Goal: Find specific page/section: Find specific page/section

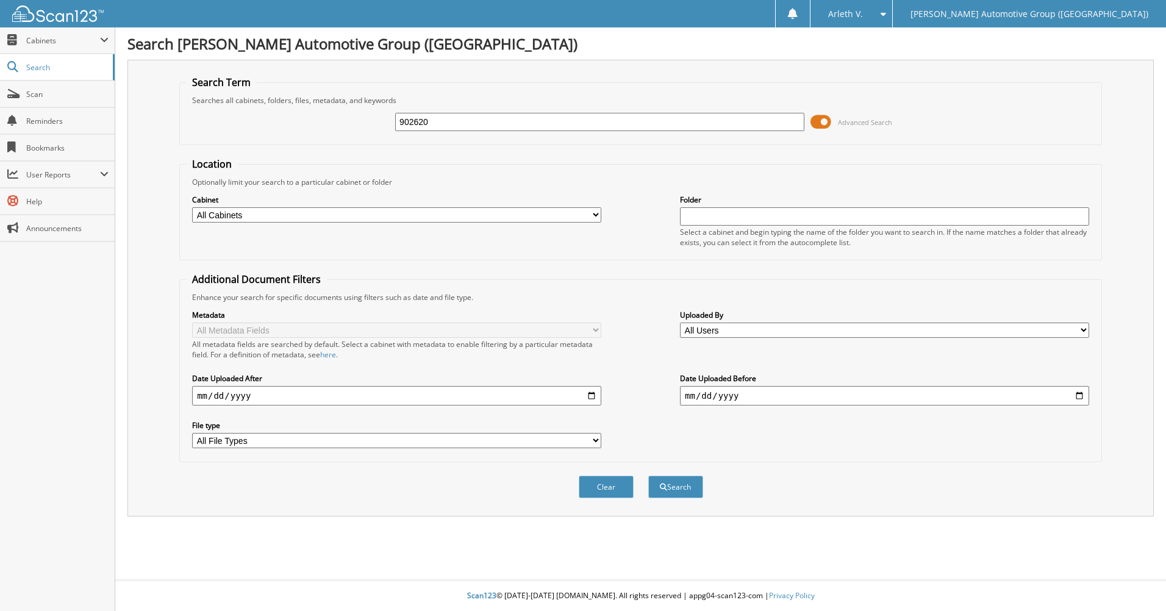
type input "902620"
click at [649, 476] on button "Search" at bounding box center [676, 487] width 55 height 23
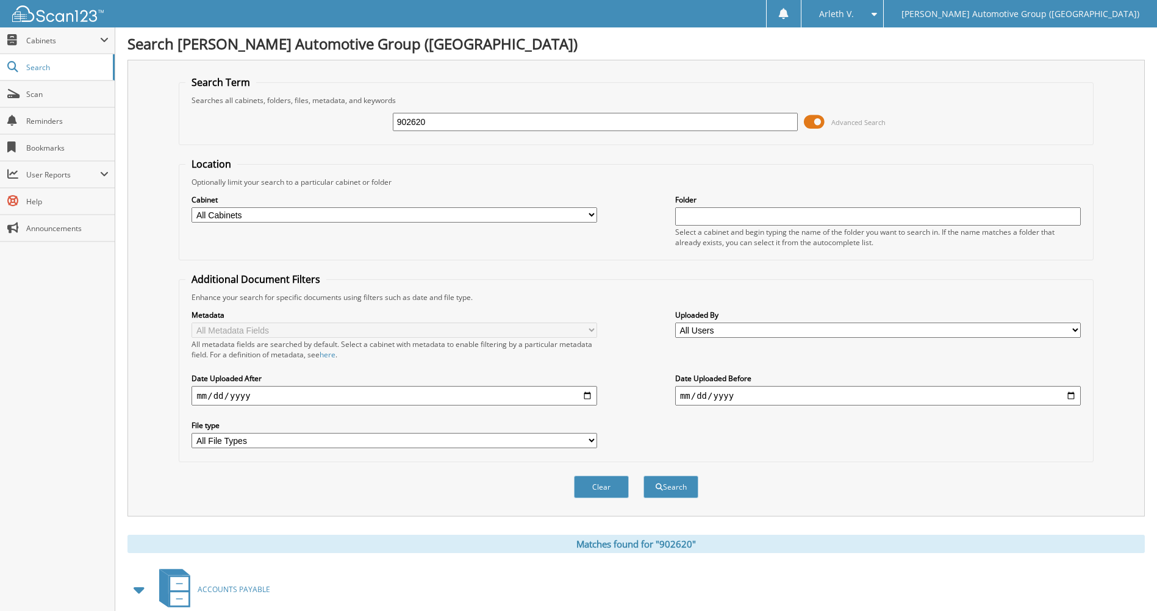
click at [424, 127] on input "902620" at bounding box center [596, 122] width 406 height 18
click at [423, 126] on input "902620" at bounding box center [596, 122] width 406 height 18
click at [422, 125] on input "902620" at bounding box center [596, 122] width 406 height 18
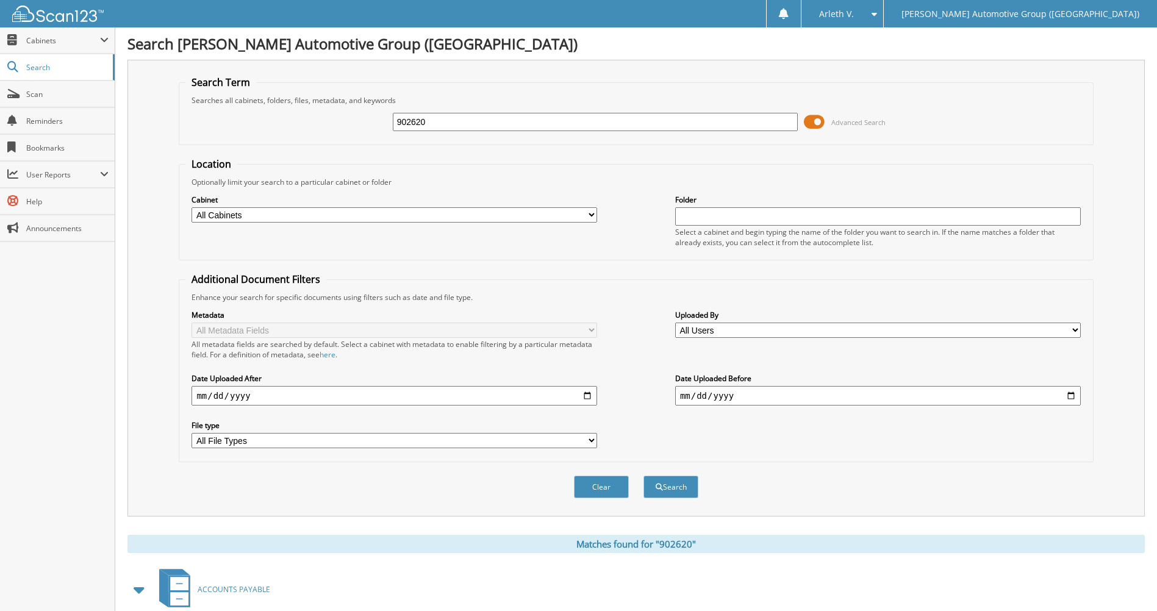
click at [431, 137] on div "902620 Advanced Search" at bounding box center [635, 122] width 901 height 33
click at [434, 130] on input "902620" at bounding box center [596, 122] width 406 height 18
type input "9026160"
click at [644, 476] on button "Search" at bounding box center [671, 487] width 55 height 23
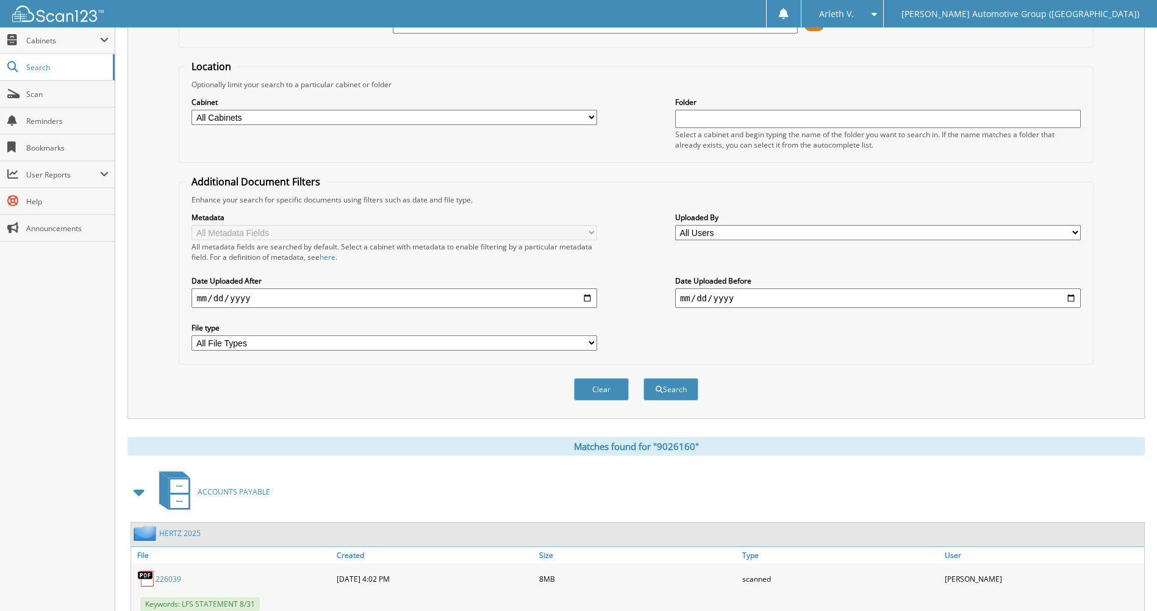
scroll to position [159, 0]
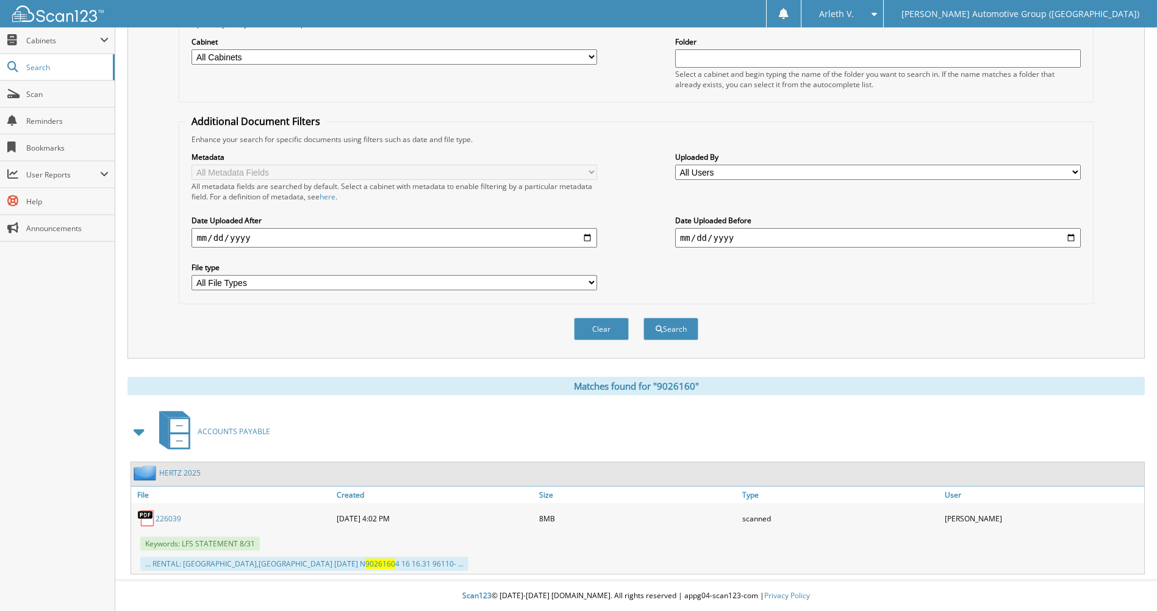
click at [179, 470] on link "HERTZ 2025" at bounding box center [179, 473] width 41 height 10
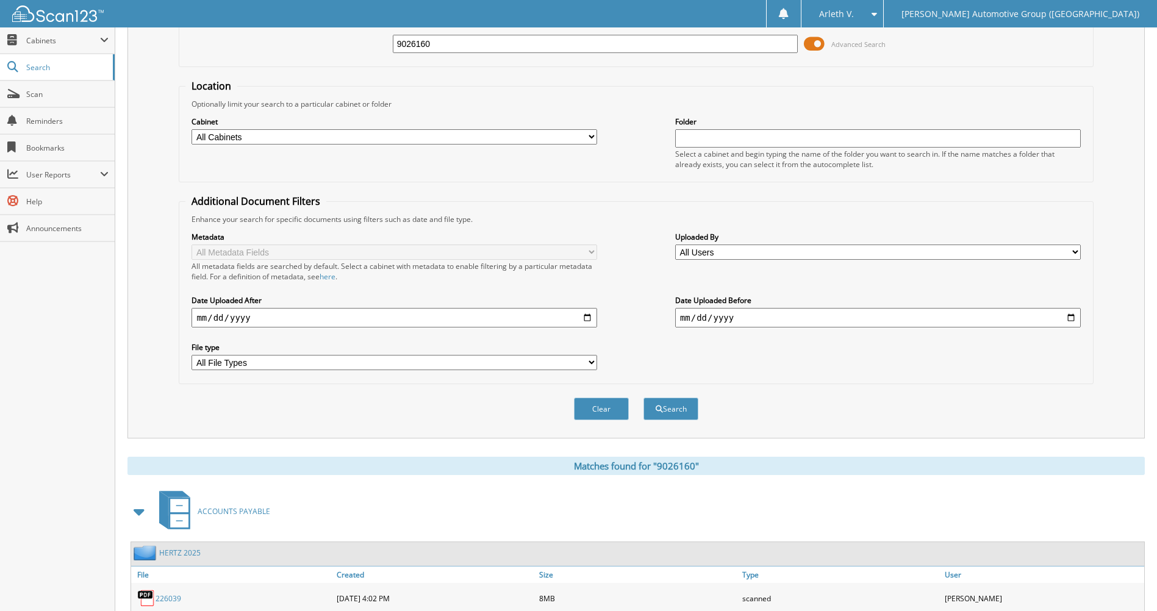
scroll to position [159, 0]
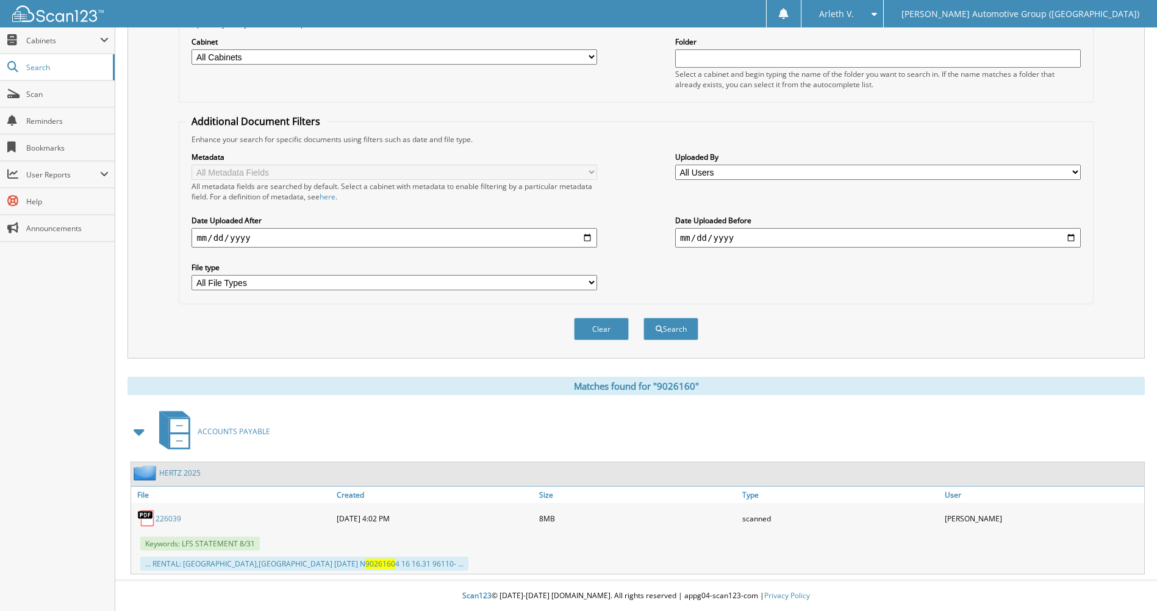
click at [175, 521] on link "226039" at bounding box center [169, 519] width 26 height 10
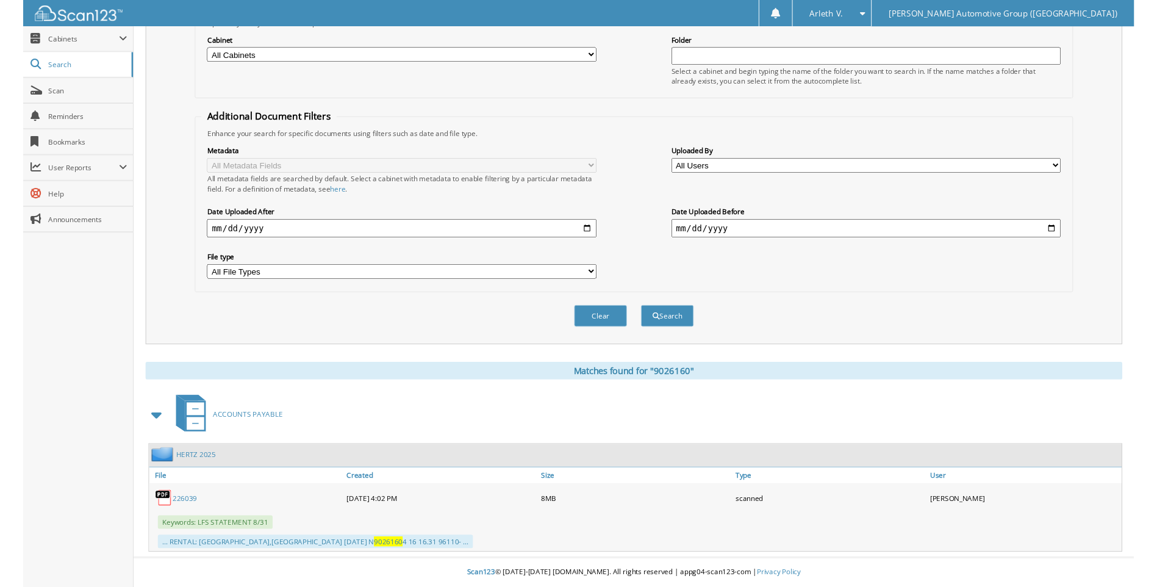
scroll to position [156, 0]
